Goal: Use online tool/utility: Utilize a website feature to perform a specific function

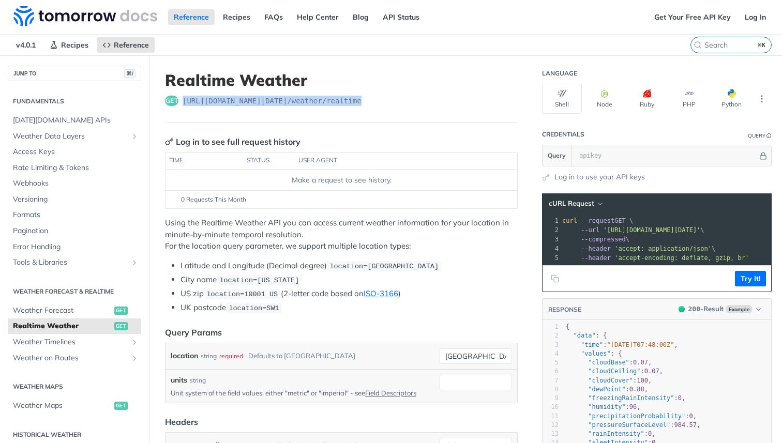
drag, startPoint x: 378, startPoint y: 96, endPoint x: 181, endPoint y: 100, distance: 197.1
click at [181, 100] on div "get [URL][DOMAIN_NAME][DATE] /weather/realtime" at bounding box center [341, 101] width 353 height 10
click at [292, 98] on span "[URL][DOMAIN_NAME][DATE] /weather/realtime" at bounding box center [272, 101] width 179 height 10
drag, startPoint x: 183, startPoint y: 99, endPoint x: 369, endPoint y: 102, distance: 185.7
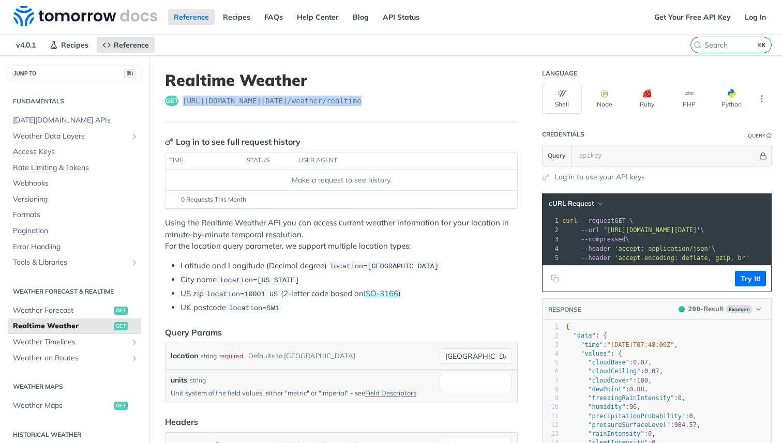
click at [361, 102] on span "[URL][DOMAIN_NAME][DATE] /weather/realtime" at bounding box center [272, 101] width 179 height 10
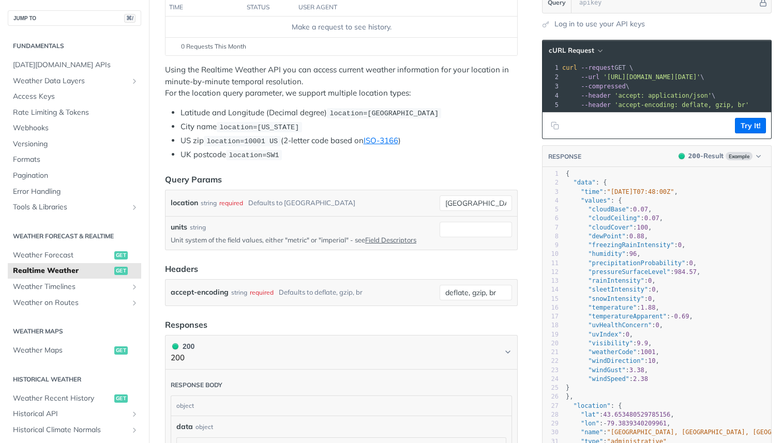
scroll to position [154, 0]
click at [188, 200] on label "location" at bounding box center [184, 202] width 27 height 15
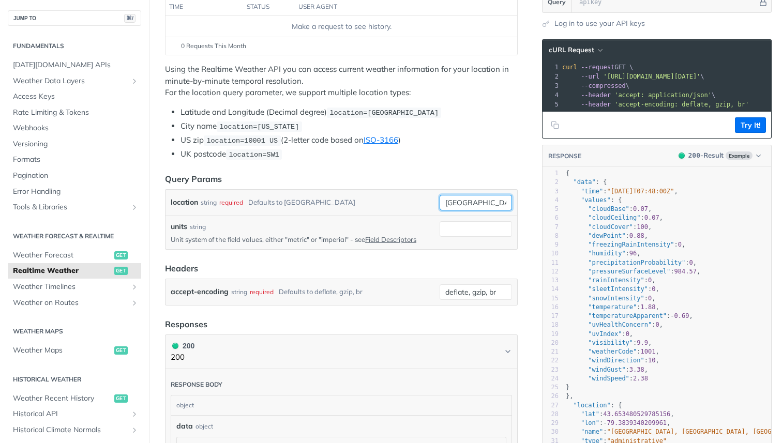
click at [440, 200] on input "[GEOGRAPHIC_DATA]" at bounding box center [476, 203] width 72 height 16
click at [188, 200] on label "location" at bounding box center [184, 202] width 27 height 15
click at [440, 200] on input "[GEOGRAPHIC_DATA]" at bounding box center [476, 203] width 72 height 16
copy label "location"
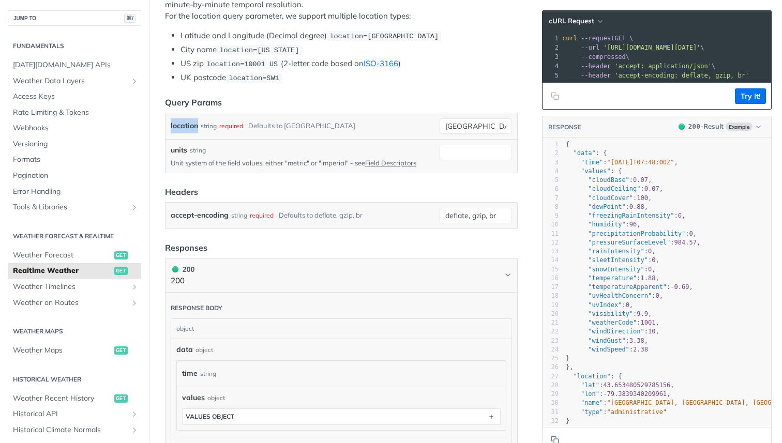
scroll to position [231, 0]
click at [178, 147] on label "units" at bounding box center [179, 149] width 17 height 11
click at [440, 147] on input "units" at bounding box center [476, 152] width 72 height 16
click at [178, 147] on label "units" at bounding box center [179, 149] width 17 height 11
click at [440, 147] on input "units" at bounding box center [476, 152] width 72 height 16
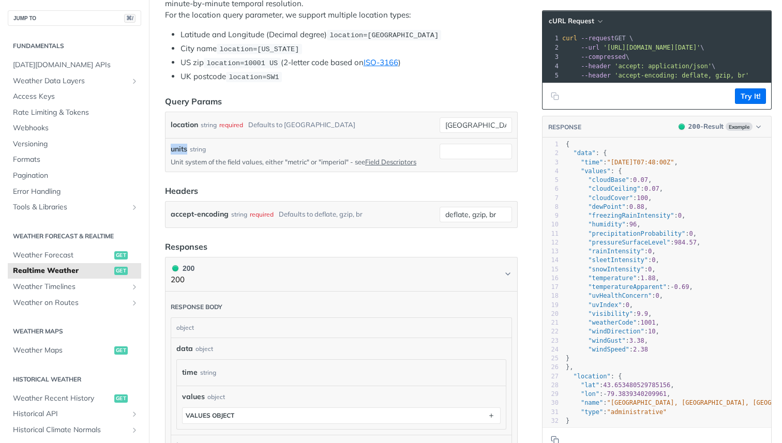
copy label "units"
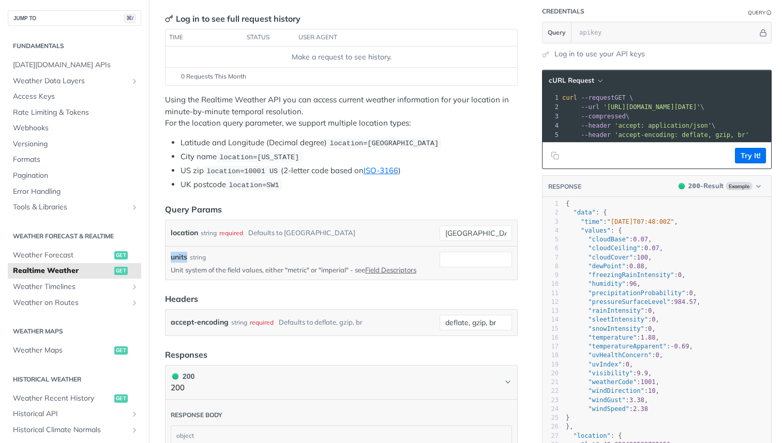
scroll to position [137, 0]
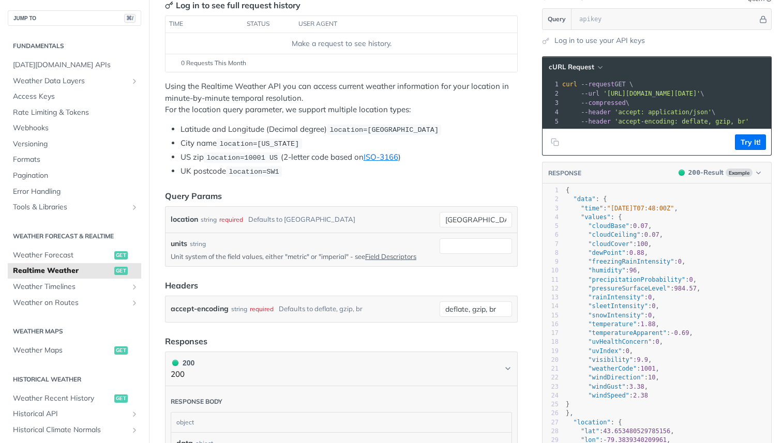
click at [298, 254] on p "Unit system of the field values, either "metric" or "imperial" - see Field Desc…" at bounding box center [303, 256] width 265 height 9
copy p "metric"
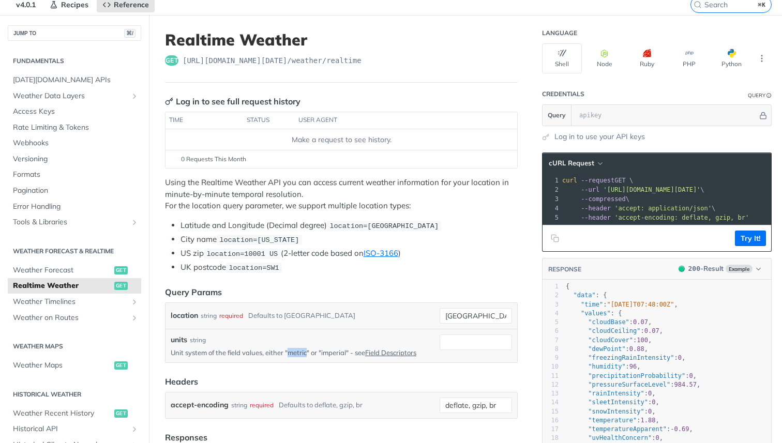
scroll to position [0, 0]
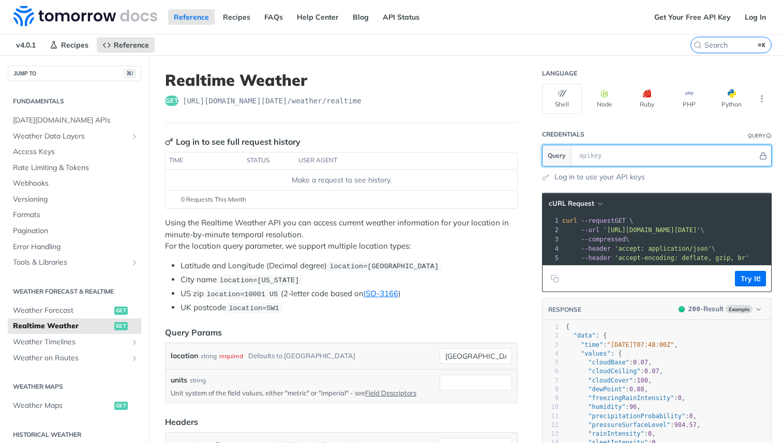
click at [608, 150] on input "text" at bounding box center [666, 155] width 184 height 21
click at [216, 140] on div "Log in to see full request history" at bounding box center [232, 141] width 135 height 12
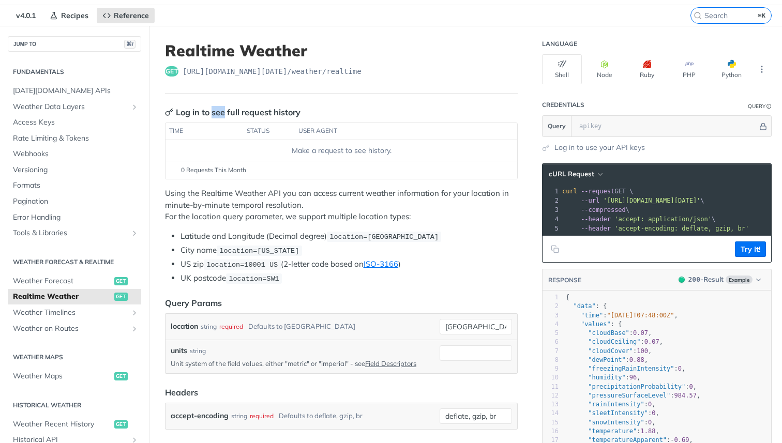
scroll to position [35, 0]
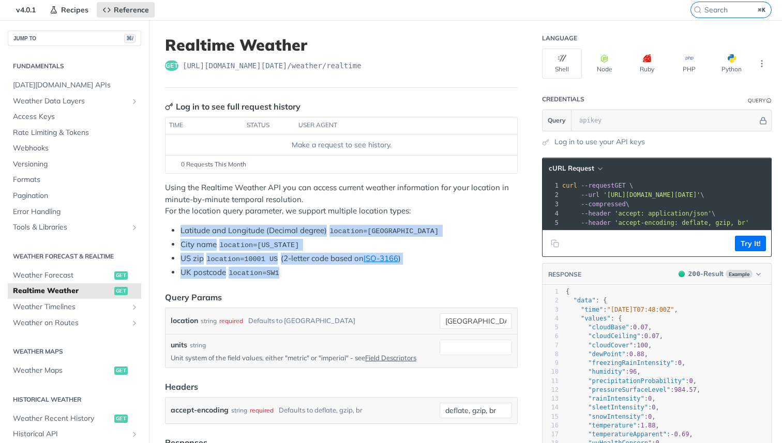
drag, startPoint x: 286, startPoint y: 272, endPoint x: 182, endPoint y: 231, distance: 111.7
click at [182, 231] on ul "Latitude and Longitude (Decimal degree) location=[GEOGRAPHIC_DATA] City name lo…" at bounding box center [341, 252] width 353 height 54
click at [262, 240] on code "location=[US_STATE]" at bounding box center [259, 245] width 85 height 10
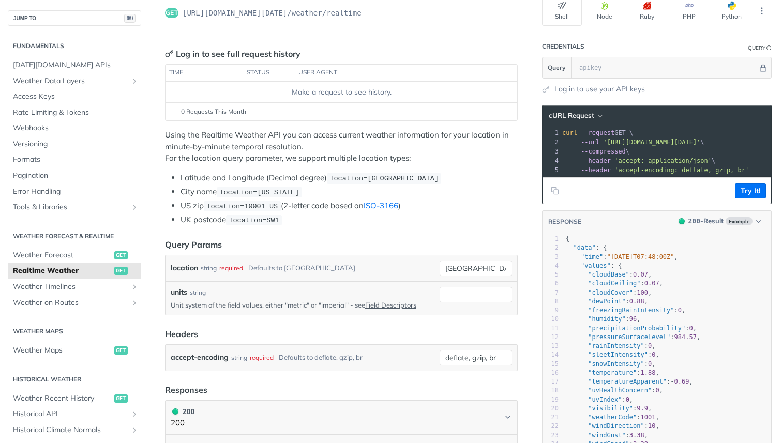
scroll to position [0, 0]
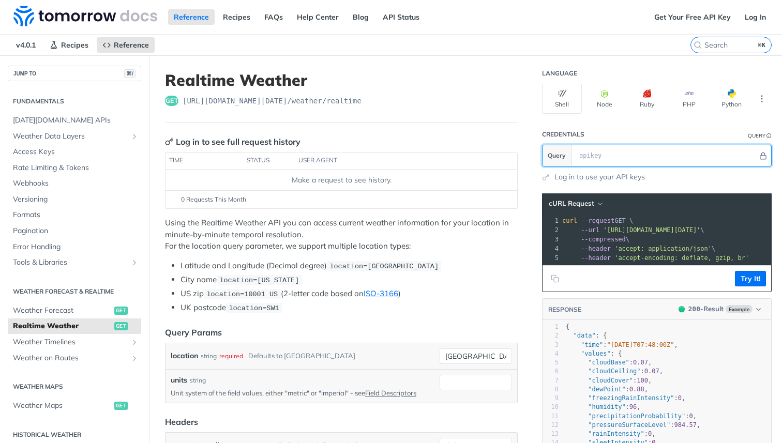
click at [594, 155] on input "text" at bounding box center [666, 155] width 184 height 21
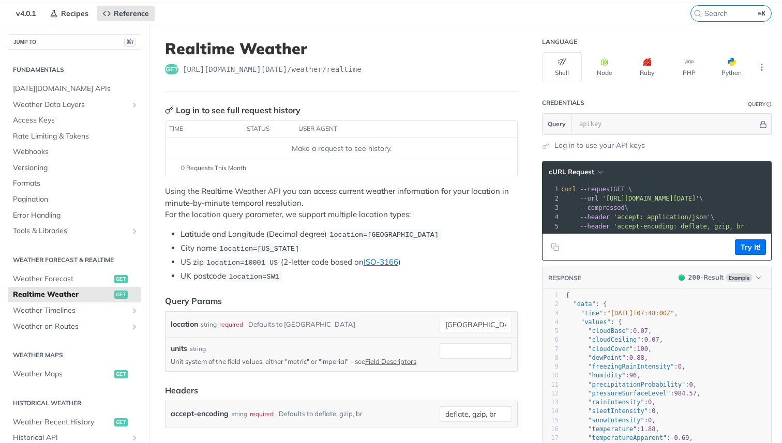
scroll to position [33, 0]
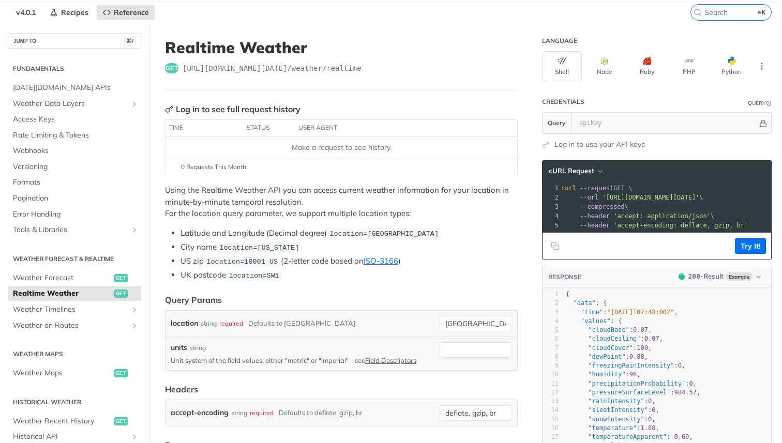
click at [397, 248] on li "City name location=[US_STATE]" at bounding box center [348, 248] width 337 height 12
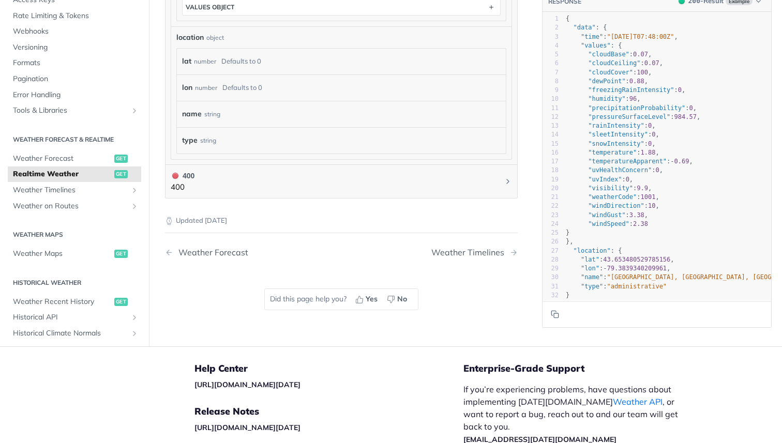
scroll to position [640, 0]
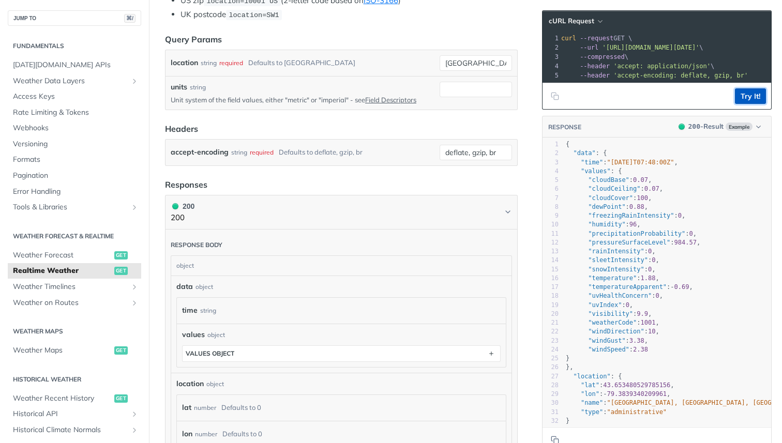
click at [759, 97] on button "Try It!" at bounding box center [750, 96] width 31 height 16
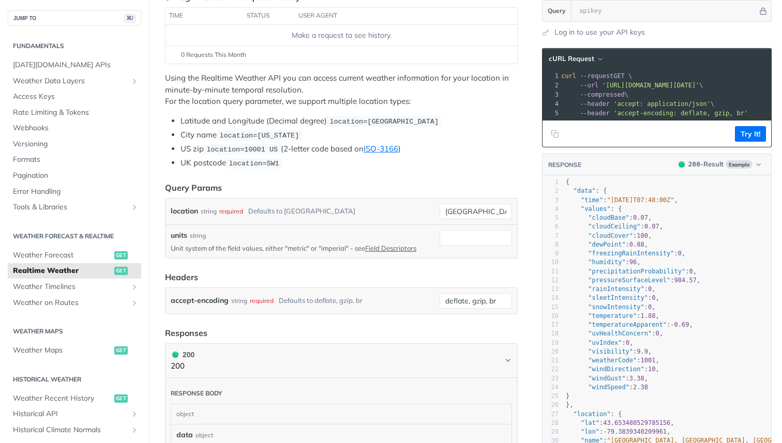
click at [707, 98] on pre "--compressed \" at bounding box center [701, 94] width 284 height 9
click at [746, 133] on button "Try It!" at bounding box center [750, 134] width 31 height 16
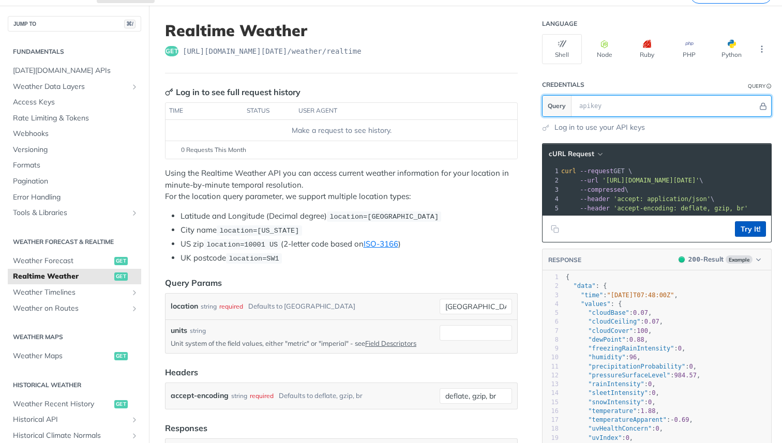
scroll to position [48, 0]
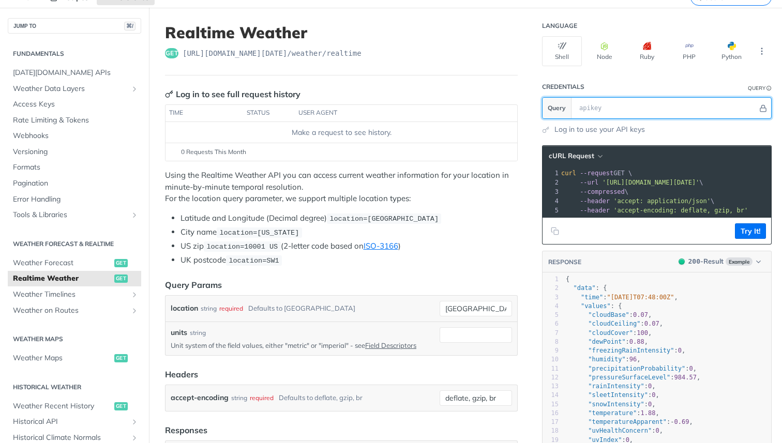
paste input "Nef5w6Pl36PCDUhtteYvdgCmDuLwac1U"
type input "Nef5w6Pl36PCDUhtteYvdgCmDuLwac1U"
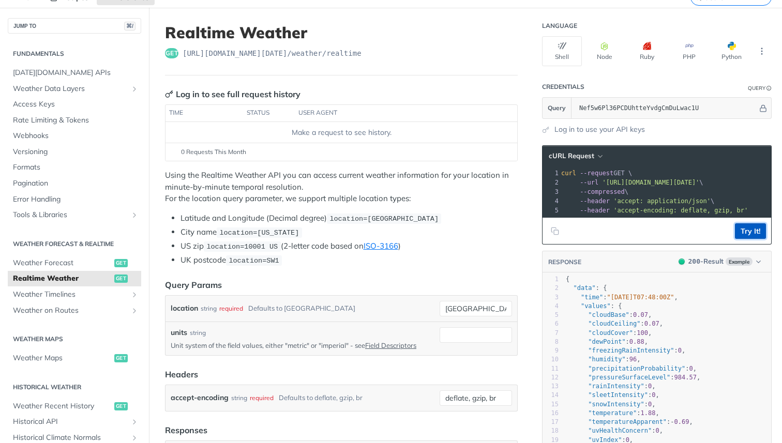
click at [750, 235] on button "Try It!" at bounding box center [750, 231] width 31 height 16
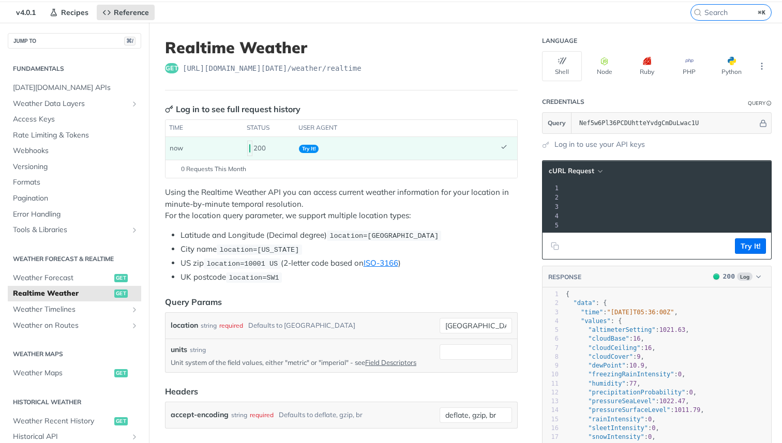
scroll to position [0, 222]
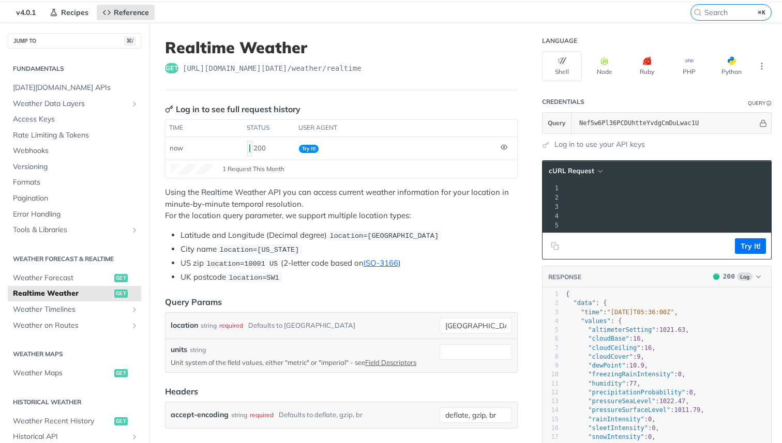
click at [478, 197] on span "'[URL][DOMAIN_NAME][DATE]'" at bounding box center [429, 197] width 97 height 7
drag, startPoint x: 601, startPoint y: 197, endPoint x: 618, endPoint y: 197, distance: 17.1
click at [478, 197] on span "'[URL][DOMAIN_NAME][DATE]'" at bounding box center [429, 197] width 97 height 7
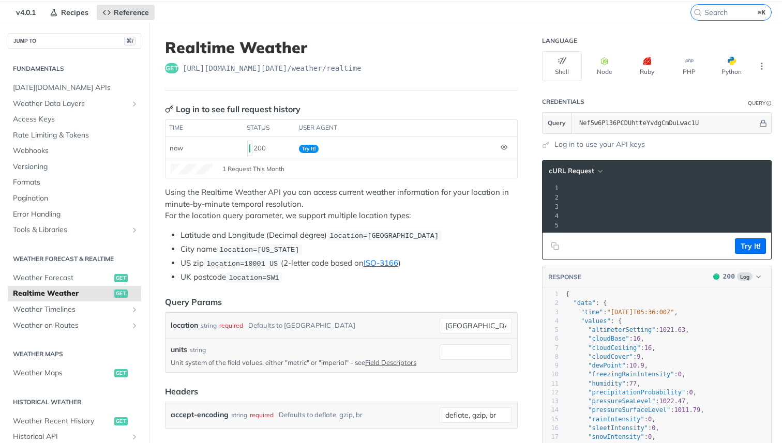
copy span "'[URL][DOMAIN_NAME][DATE]"
click at [245, 66] on span "[URL][DOMAIN_NAME][DATE] /weather/realtime" at bounding box center [272, 68] width 179 height 10
copy span "[DATE]"
